Goal: Information Seeking & Learning: Check status

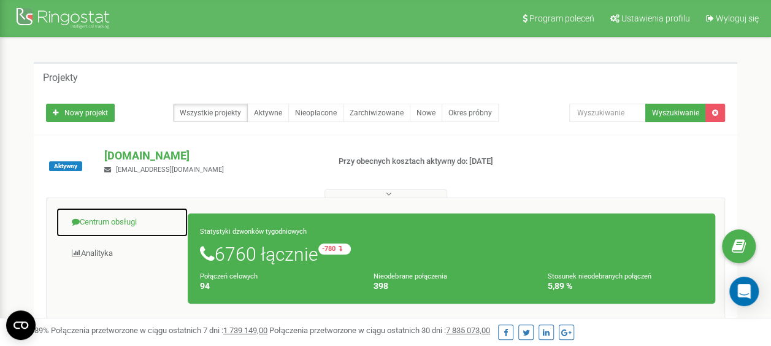
click at [141, 218] on link "Centrum obsługi" at bounding box center [122, 222] width 132 height 30
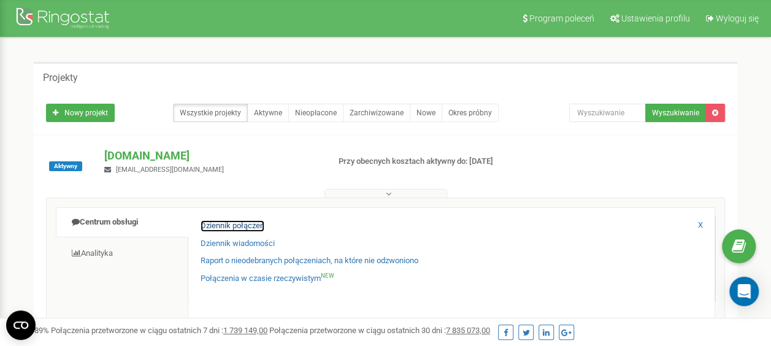
click at [208, 226] on link "Dziennik połączeń" at bounding box center [233, 226] width 64 height 12
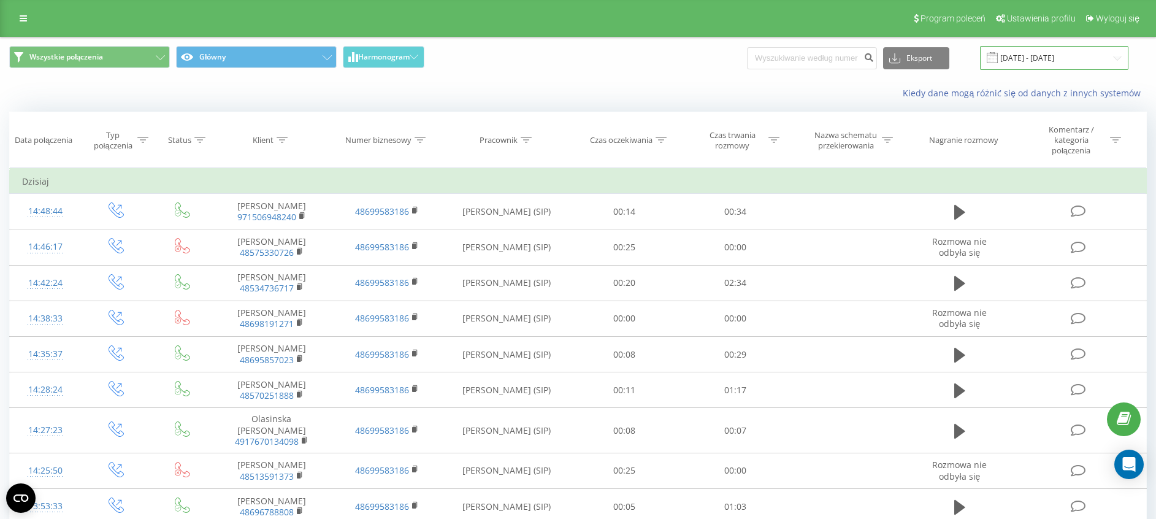
drag, startPoint x: 1053, startPoint y: 56, endPoint x: 1052, endPoint y: 63, distance: 6.2
click at [1053, 56] on input "19.08.2025 - 19.09.2025" at bounding box center [1054, 58] width 148 height 24
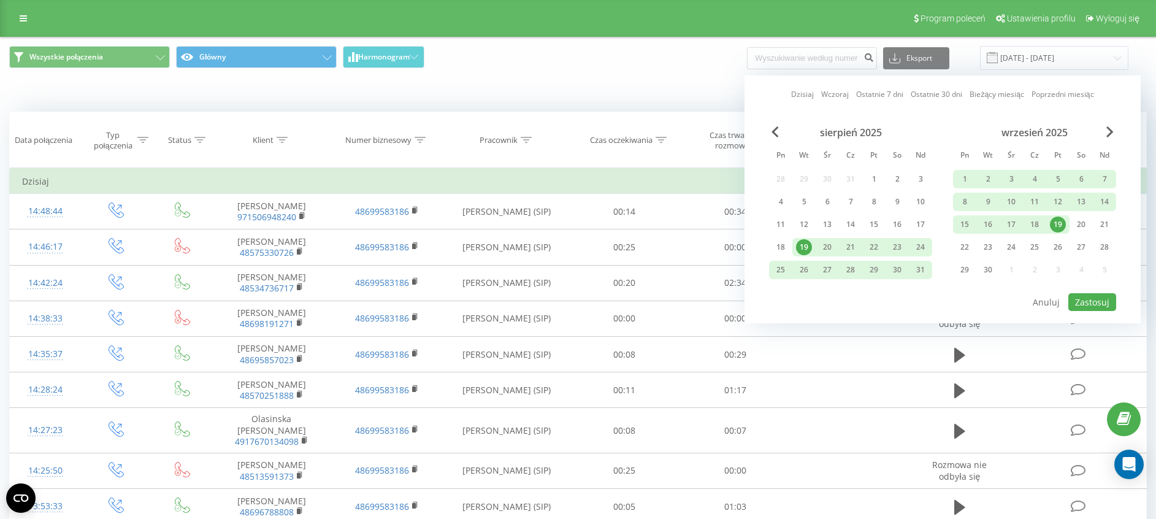
click at [1063, 223] on div "19" at bounding box center [1058, 224] width 16 height 16
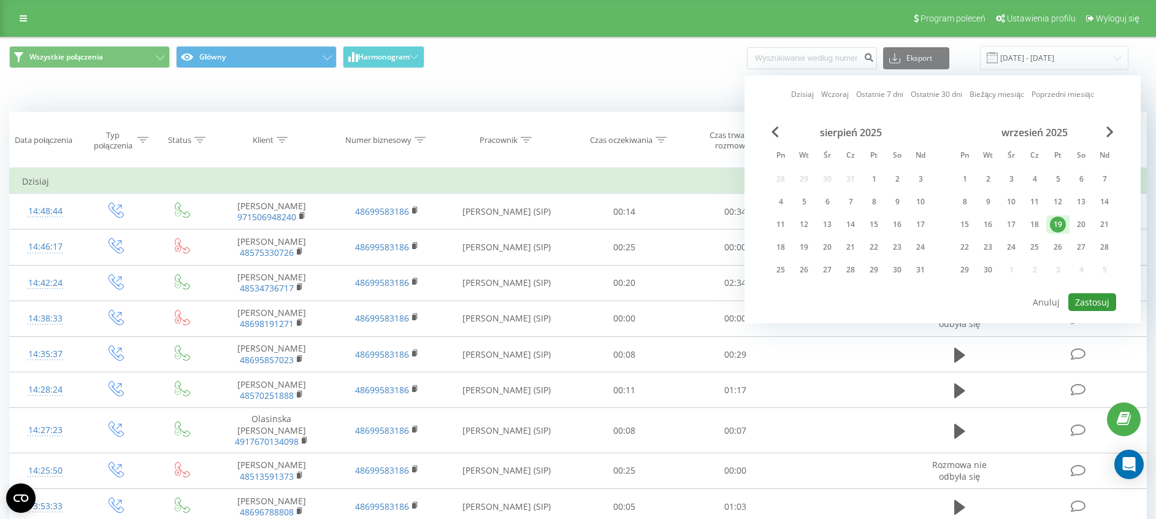
click at [1091, 305] on button "Zastosuj" at bounding box center [1092, 302] width 48 height 18
type input "19.09.2025 - 19.09.2025"
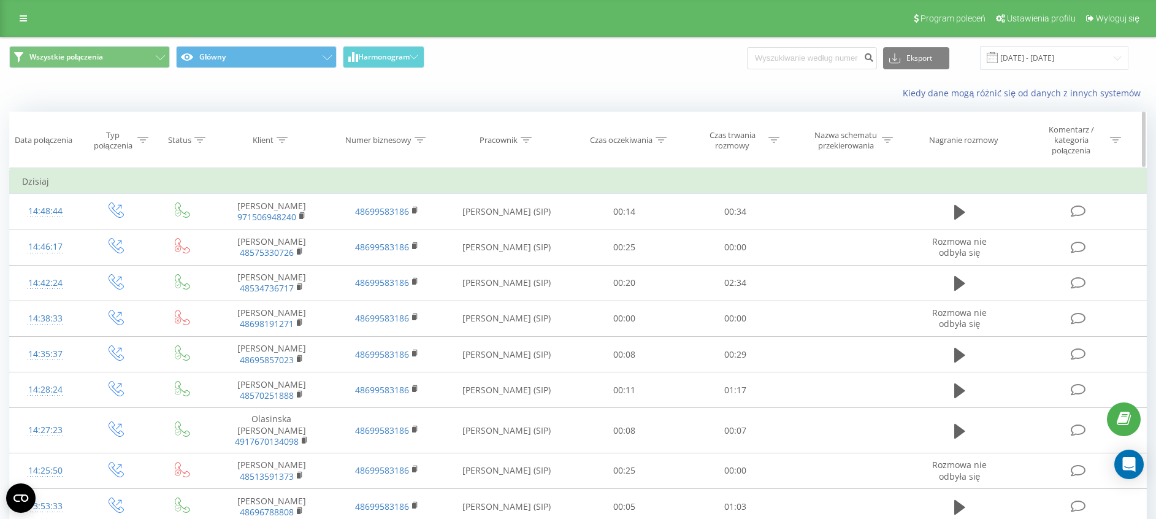
click at [776, 142] on icon at bounding box center [773, 140] width 11 height 6
click at [757, 210] on div at bounding box center [728, 205] width 87 height 12
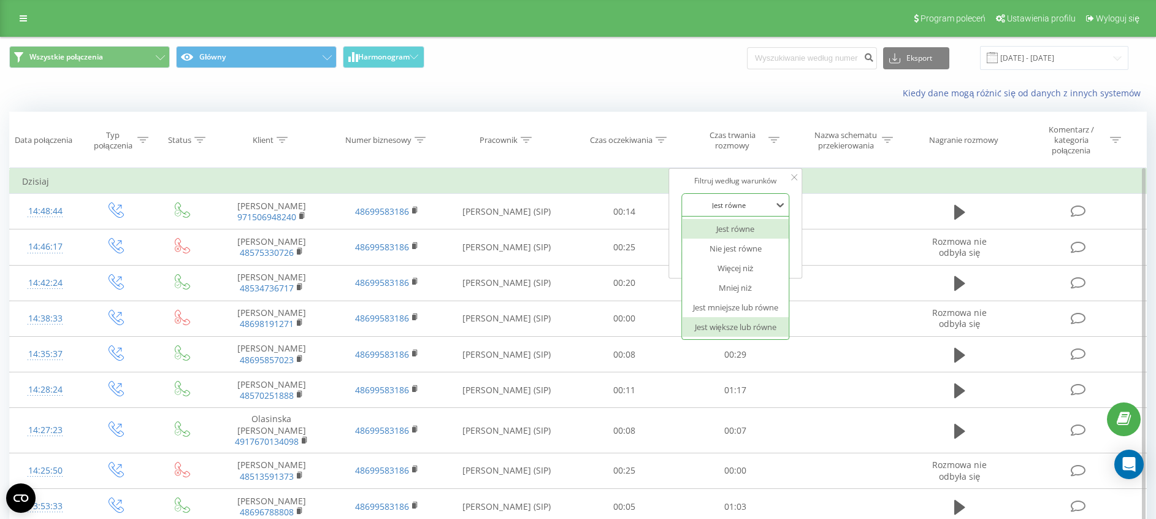
click at [754, 319] on div "Jest większe lub równe" at bounding box center [735, 327] width 107 height 20
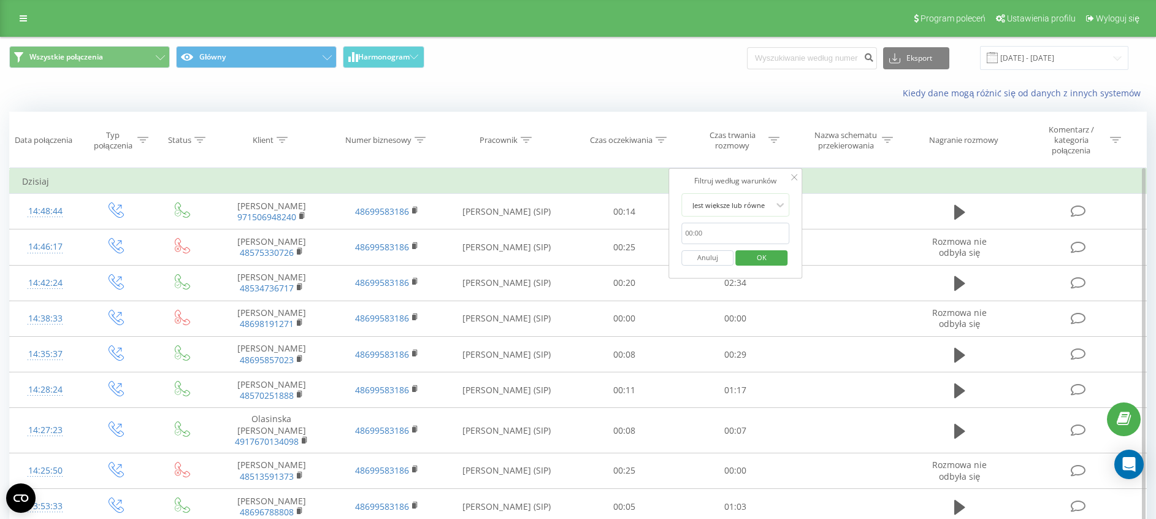
click at [746, 221] on form "Jest większe lub równe Anuluj OK" at bounding box center [735, 232] width 108 height 78
drag, startPoint x: 746, startPoint y: 228, endPoint x: 746, endPoint y: 235, distance: 7.4
click at [746, 228] on input "text" at bounding box center [735, 233] width 108 height 21
type input "00:20"
click at [751, 260] on span "OK" at bounding box center [761, 257] width 34 height 19
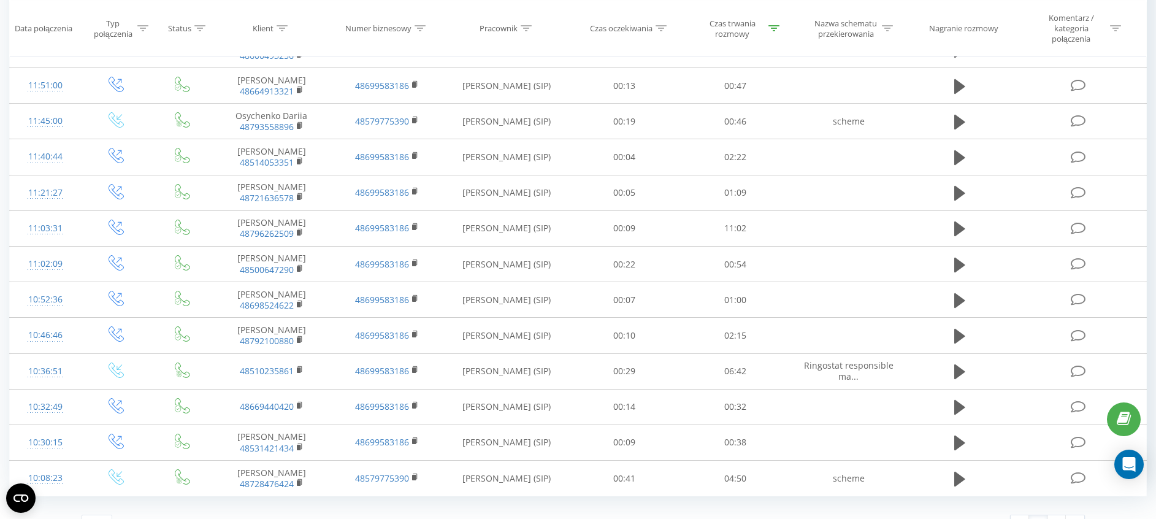
scroll to position [622, 0]
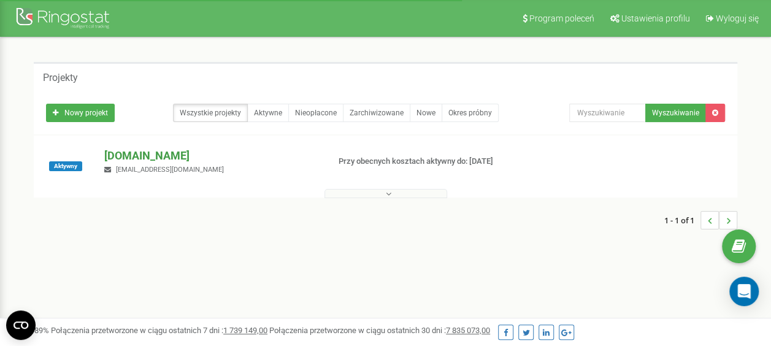
click at [136, 153] on p "[DOMAIN_NAME]" at bounding box center [211, 156] width 214 height 16
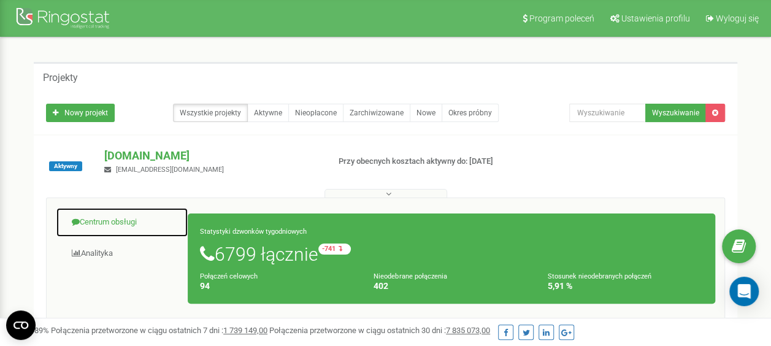
click at [115, 220] on link "Centrum obsługi" at bounding box center [122, 222] width 132 height 30
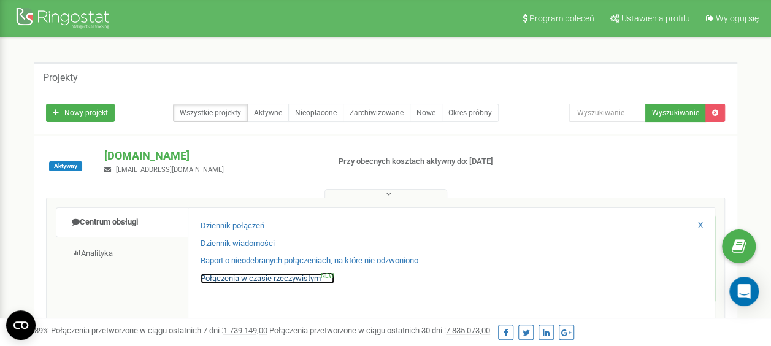
click at [233, 277] on link "Połączenia w czasie rzeczywistym NEW" at bounding box center [268, 279] width 134 height 12
